Goal: Task Accomplishment & Management: Use online tool/utility

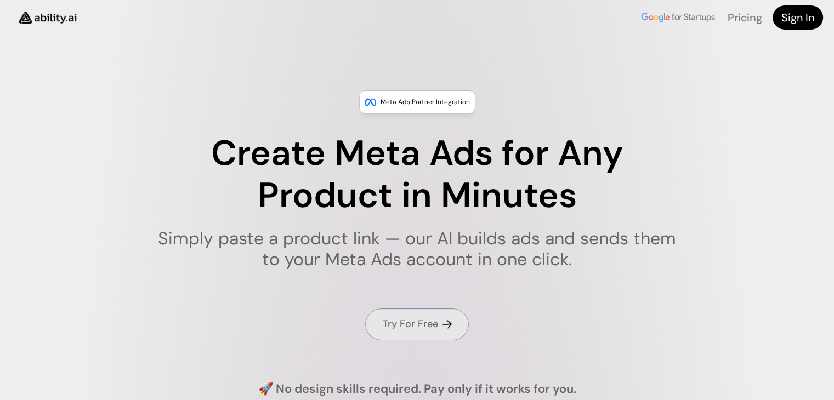
click at [435, 329] on h4 "Try For Free" at bounding box center [410, 324] width 55 height 14
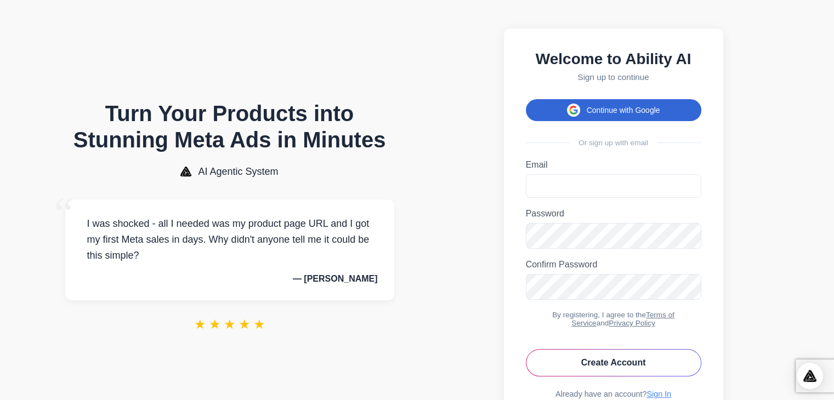
click at [606, 112] on button "Continue with Google" at bounding box center [613, 110] width 175 height 22
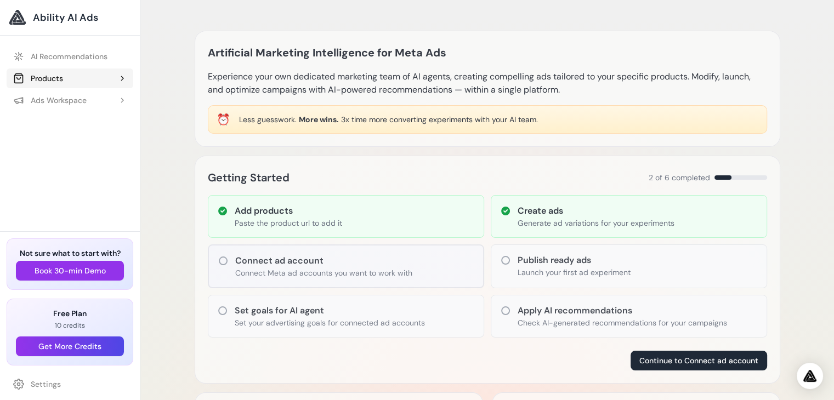
click at [56, 80] on div "Products" at bounding box center [38, 78] width 50 height 11
click at [60, 99] on link "Add Product" at bounding box center [76, 100] width 116 height 20
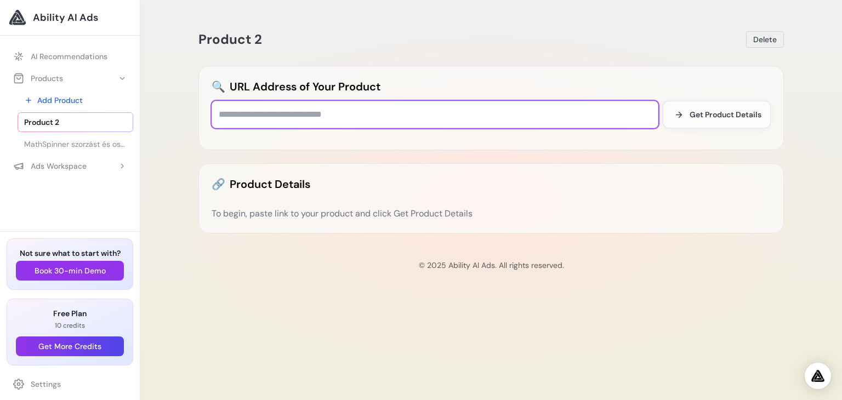
paste input "**********"
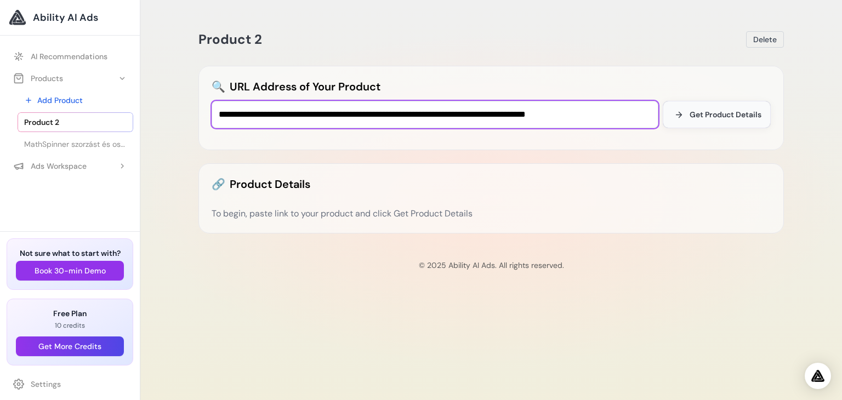
type input "**********"
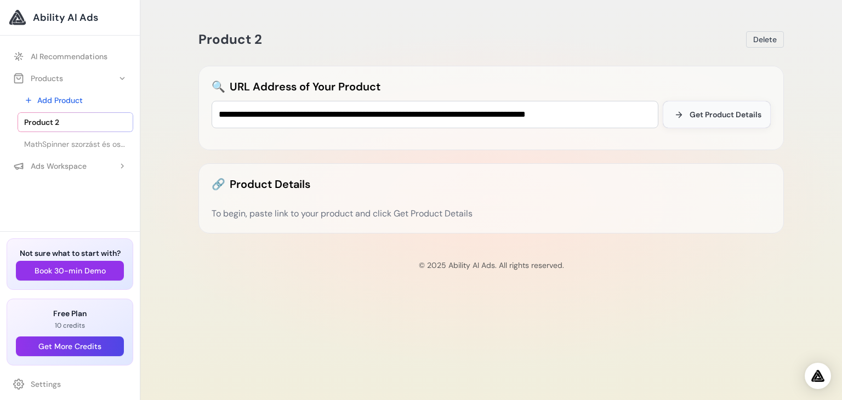
click at [699, 118] on span "Get Product Details" at bounding box center [726, 114] width 72 height 11
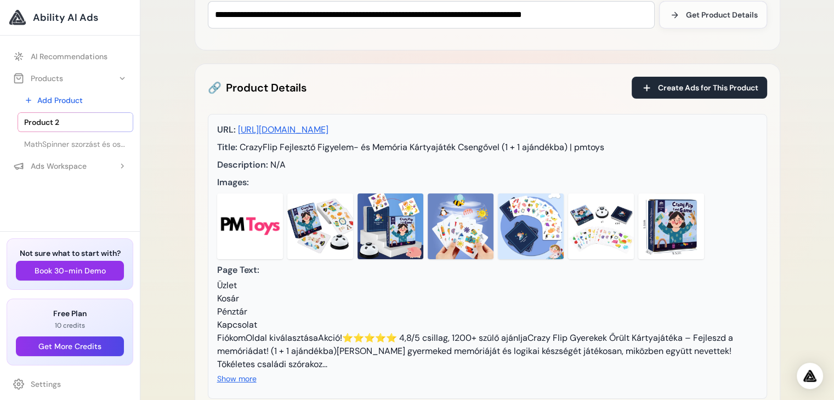
scroll to position [116, 0]
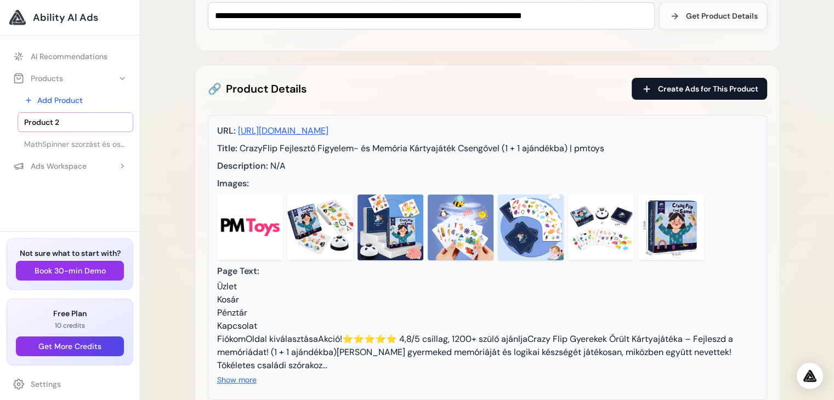
click at [725, 86] on span "Create Ads for This Product" at bounding box center [708, 88] width 100 height 11
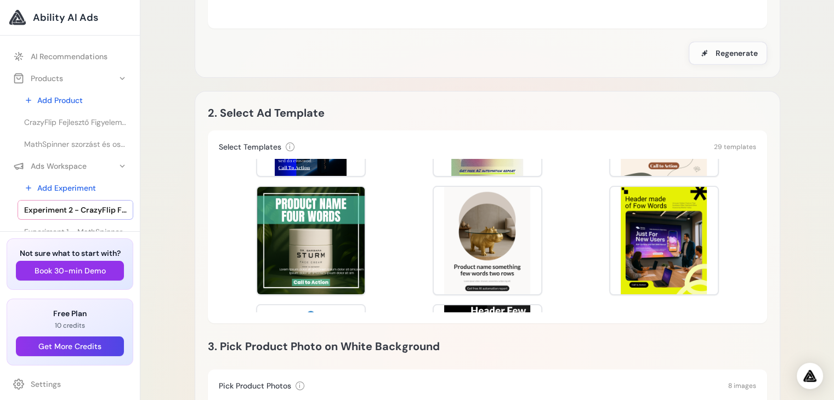
scroll to position [924, 0]
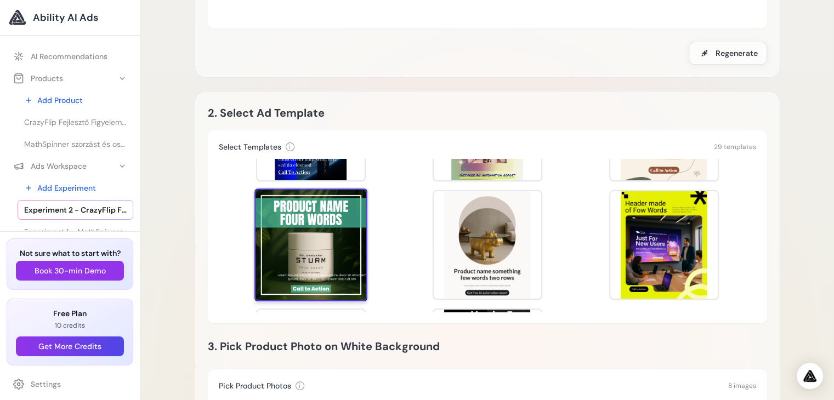
click at [288, 230] on div at bounding box center [310, 245] width 113 height 113
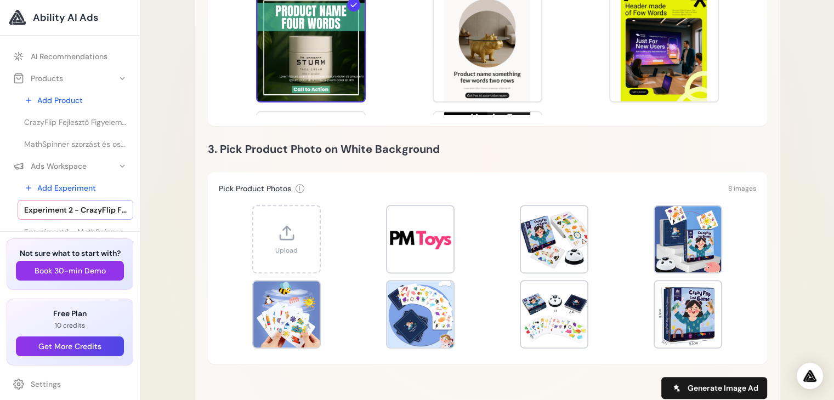
scroll to position [366, 0]
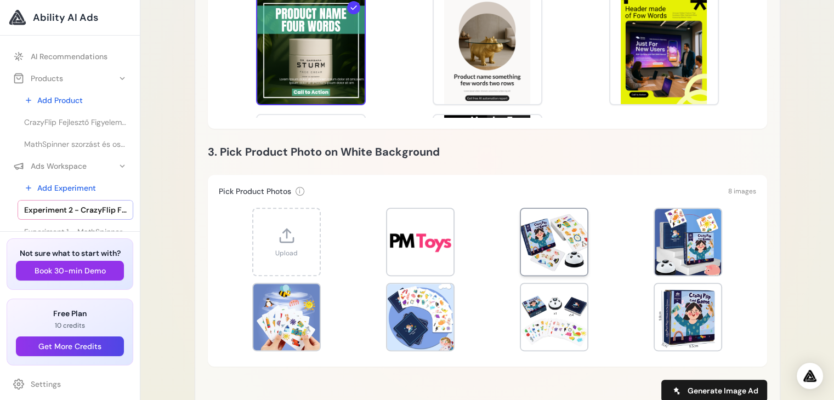
click at [553, 237] on div at bounding box center [554, 242] width 66 height 66
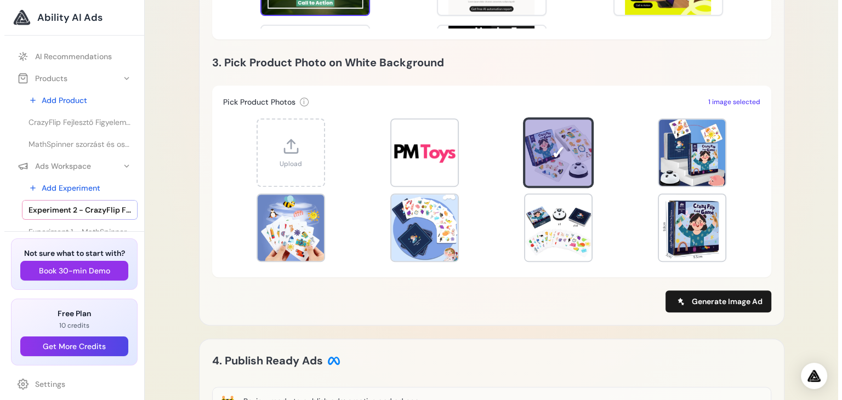
scroll to position [463, 0]
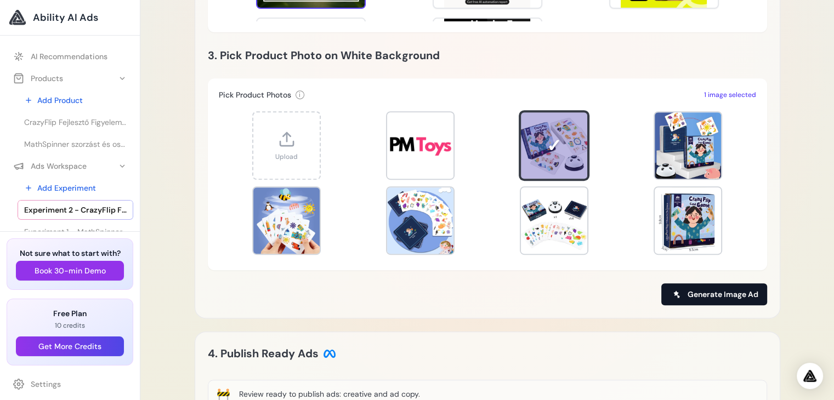
click at [733, 293] on span "Generate Image Ad" at bounding box center [722, 294] width 71 height 11
type input "**********"
